Goal: Find specific page/section: Find specific page/section

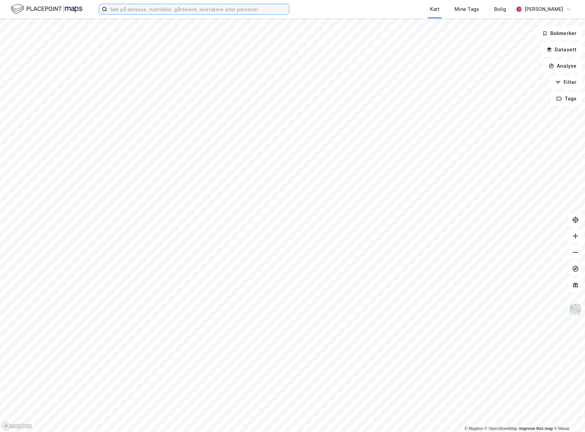
click at [189, 7] on input at bounding box center [198, 9] width 182 height 10
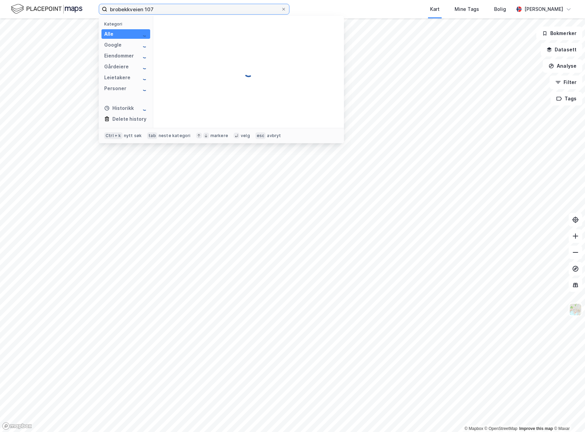
type input "brobekkveien 107"
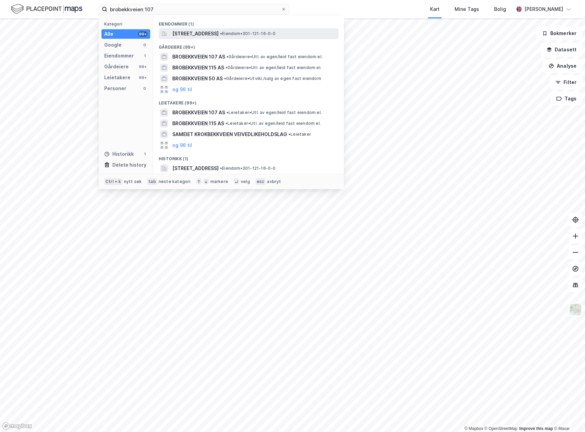
click at [218, 33] on span "[STREET_ADDRESS]" at bounding box center [195, 34] width 46 height 8
